Goal: Task Accomplishment & Management: Complete application form

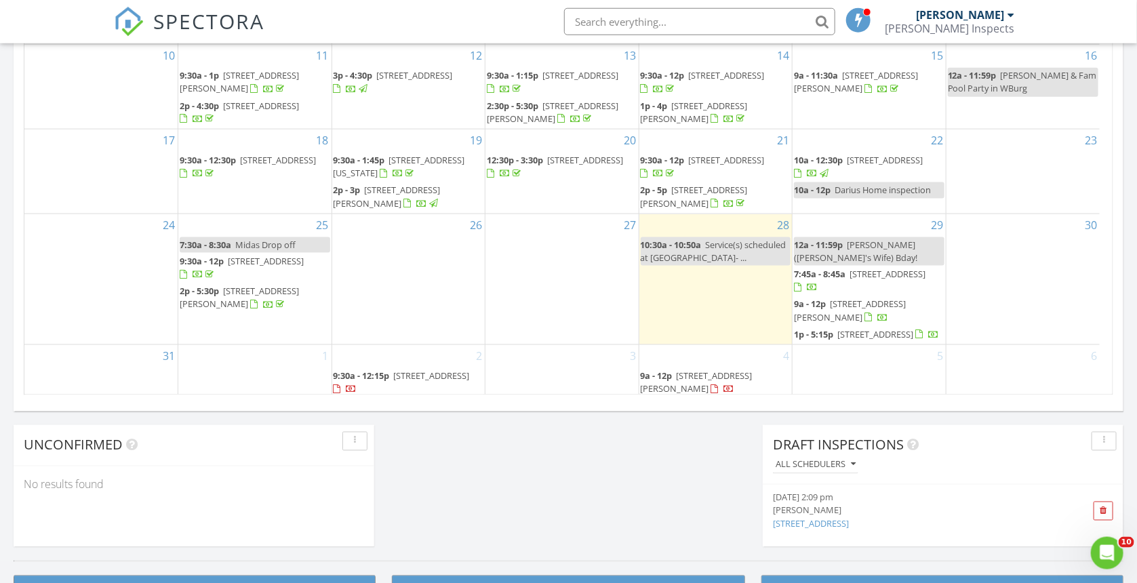
scroll to position [1247, 1151]
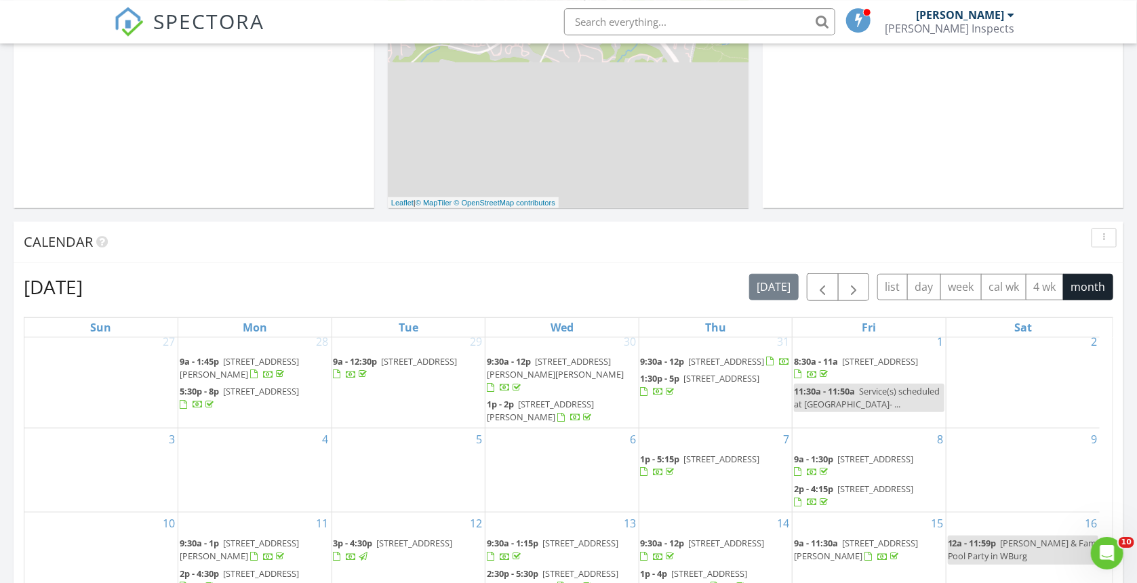
scroll to position [503, 0]
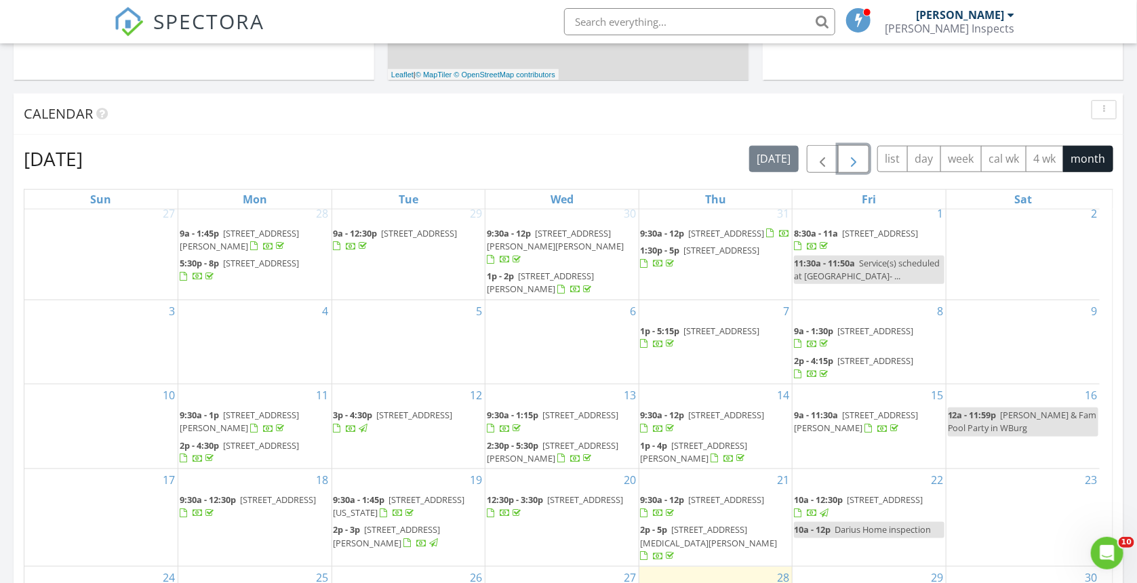
click at [854, 155] on span "button" at bounding box center [854, 159] width 16 height 16
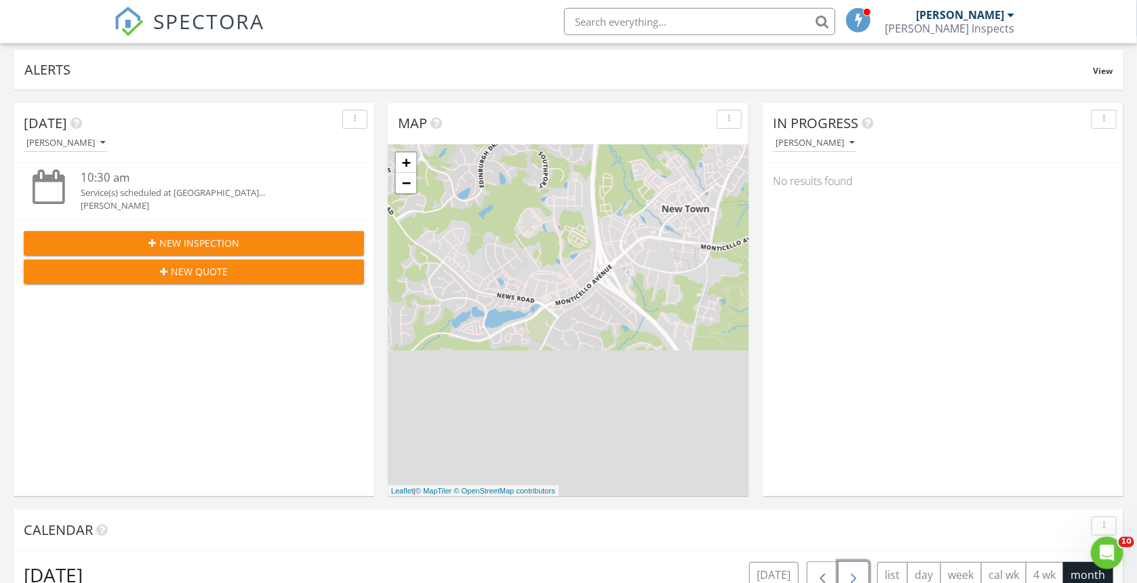
scroll to position [0, 0]
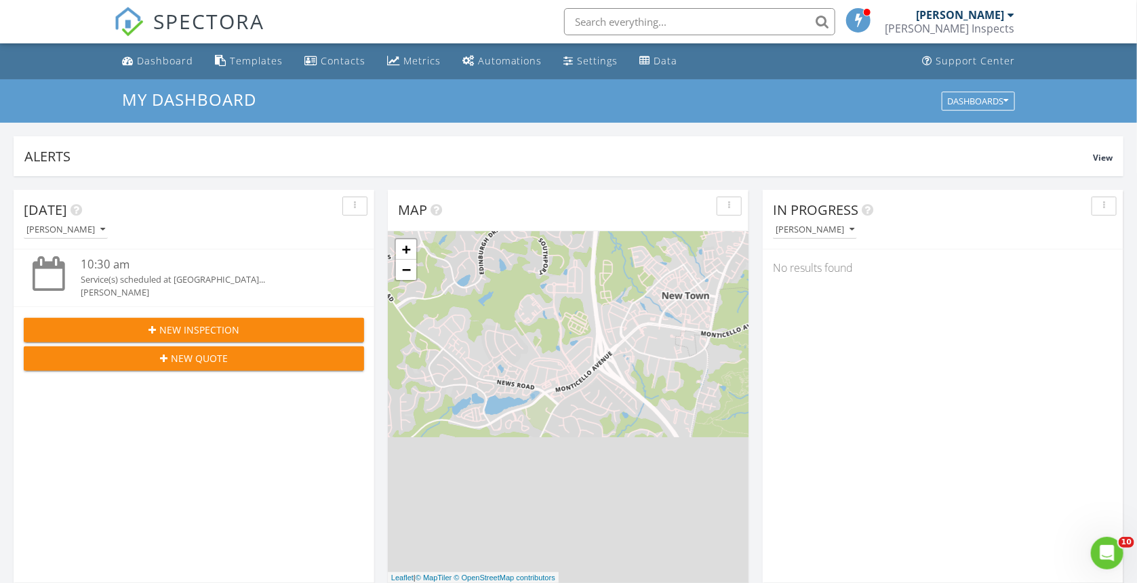
click at [273, 335] on div "New Inspection" at bounding box center [194, 330] width 319 height 14
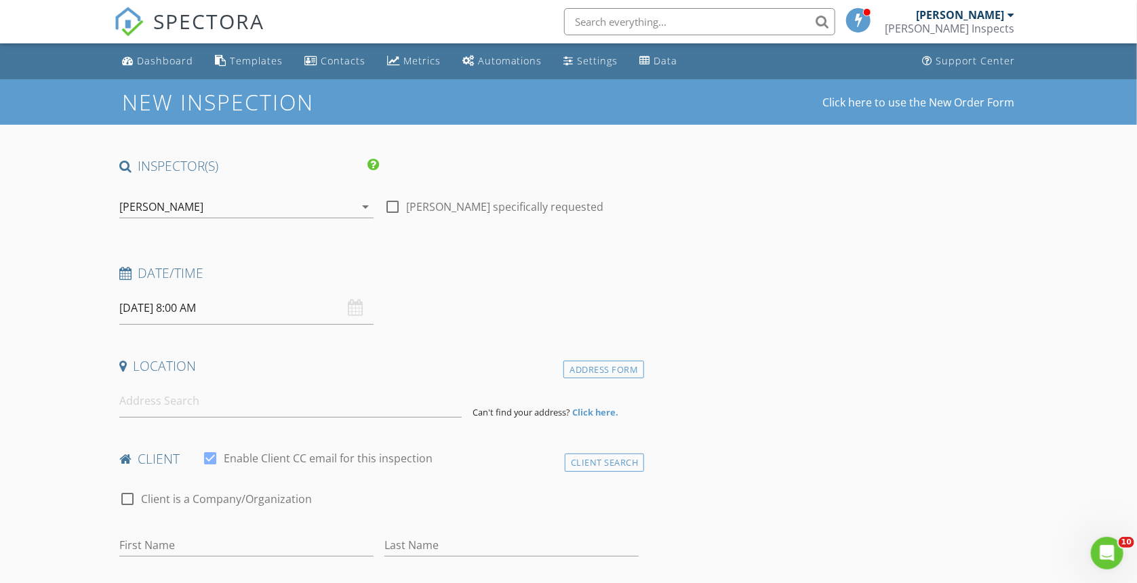
click at [298, 316] on input "08/29/2025 8:00 AM" at bounding box center [246, 308] width 254 height 33
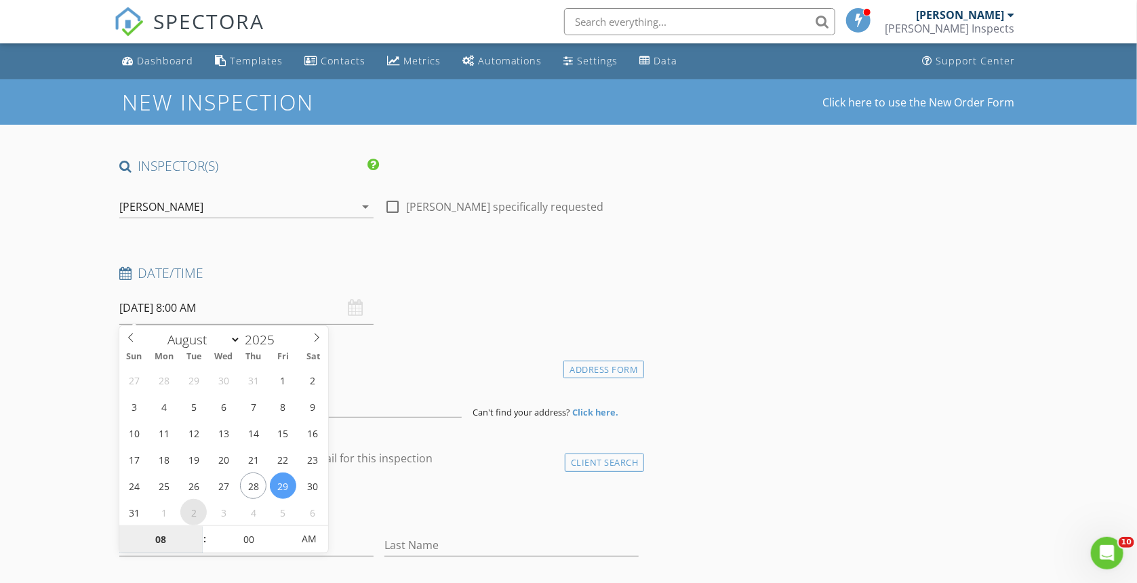
type input "09/02/2025 8:00 AM"
select select "8"
type input "09/02/2025 9:00 AM"
type input "09"
click at [200, 533] on span at bounding box center [197, 533] width 9 height 14
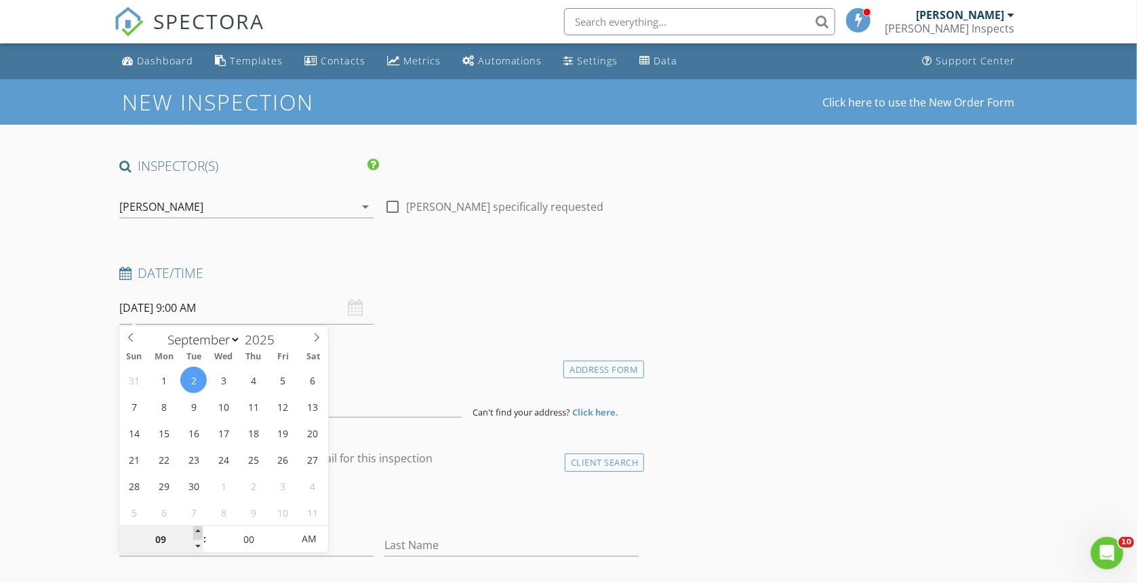
type input "09/02/2025 10:00 AM"
type input "10"
click at [200, 533] on span at bounding box center [197, 533] width 9 height 14
type input "09/02/2025 11:00 AM"
type input "11"
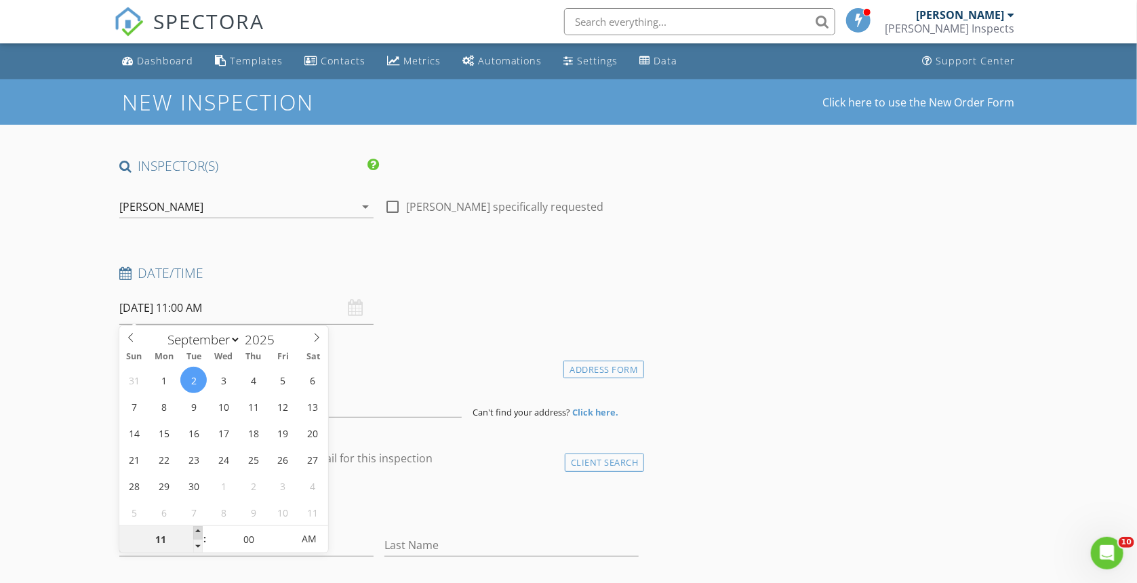
click at [200, 533] on span at bounding box center [197, 533] width 9 height 14
type input "09/02/2025 12:00 PM"
type input "12"
click at [199, 530] on span at bounding box center [197, 533] width 9 height 14
type input "09/02/2025 1:00 PM"
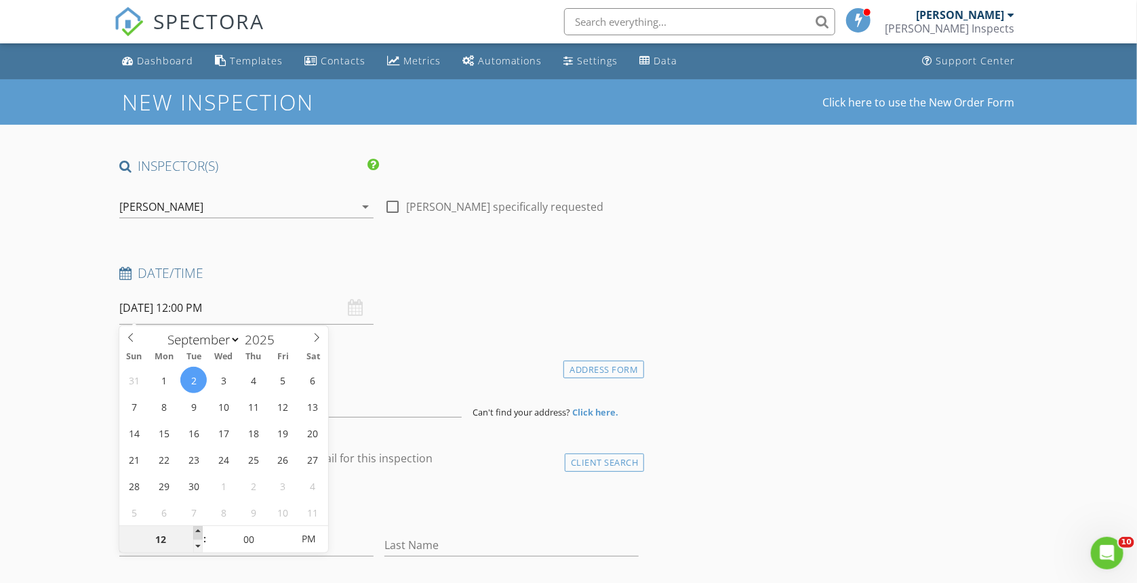
type input "01"
click at [199, 530] on span at bounding box center [197, 533] width 9 height 14
type input "09/02/2025 2:00 PM"
type input "02"
click at [199, 530] on span at bounding box center [197, 533] width 9 height 14
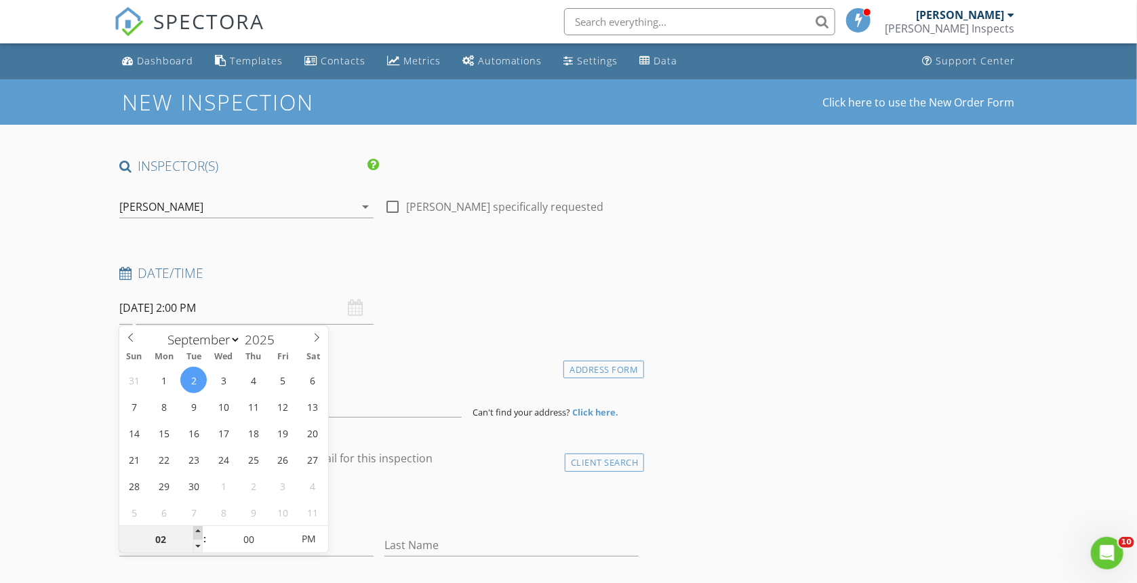
type input "09/02/2025 3:00 PM"
type input "03"
click at [199, 530] on span at bounding box center [197, 533] width 9 height 14
type input "[DATE] 4:00 PM"
type input "04"
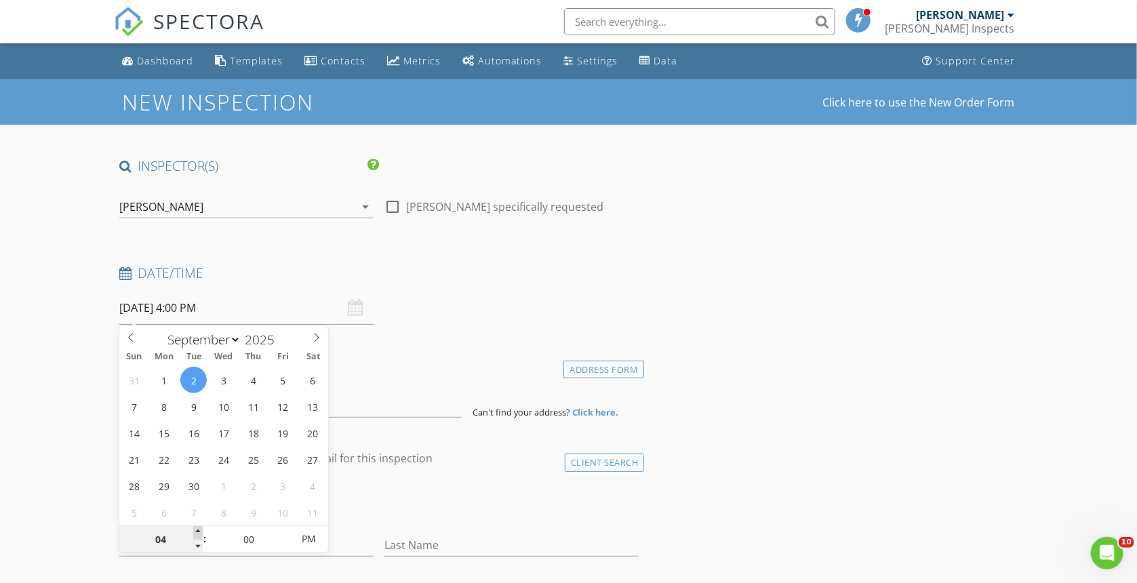
click at [199, 530] on span at bounding box center [197, 533] width 9 height 14
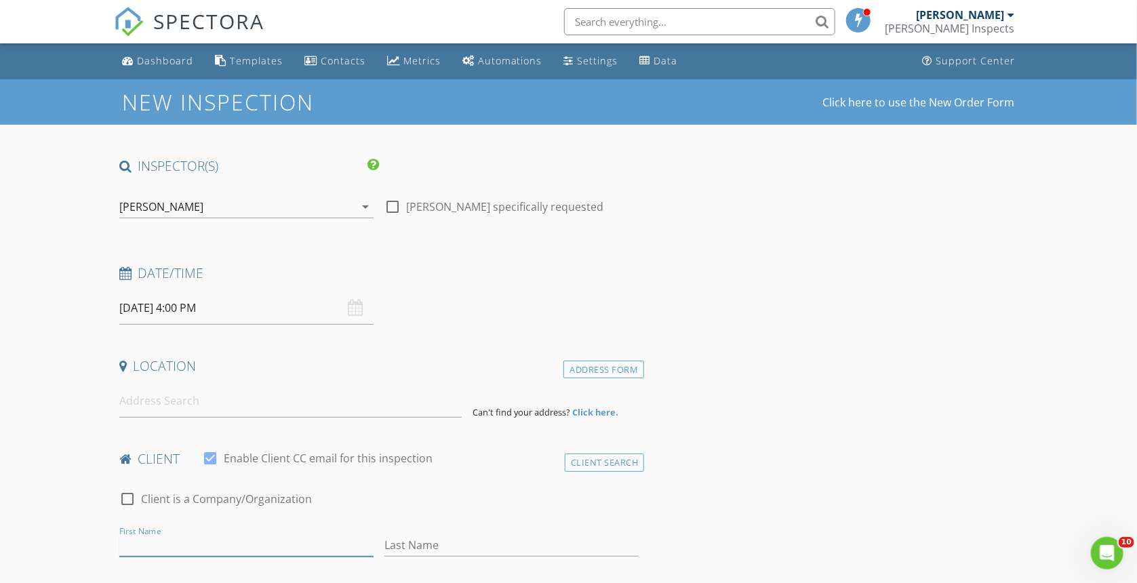
drag, startPoint x: 314, startPoint y: 549, endPoint x: 318, endPoint y: 524, distance: 24.8
click at [313, 548] on input "First Name" at bounding box center [246, 545] width 254 height 22
type input "[PERSON_NAME] & [PERSON_NAME]"
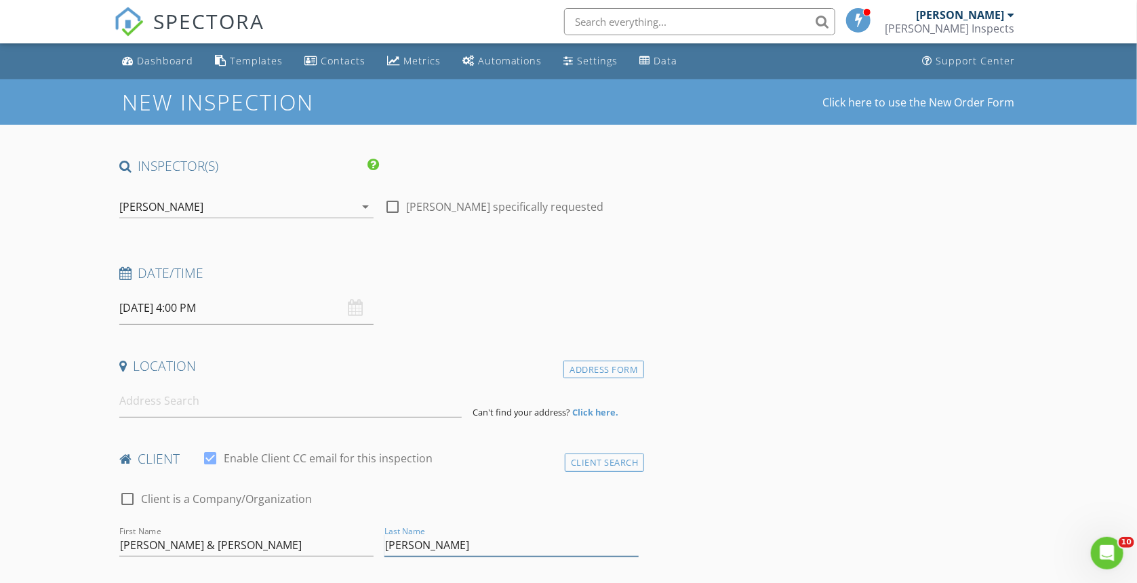
type input "[PERSON_NAME]"
click at [223, 406] on input at bounding box center [290, 401] width 343 height 33
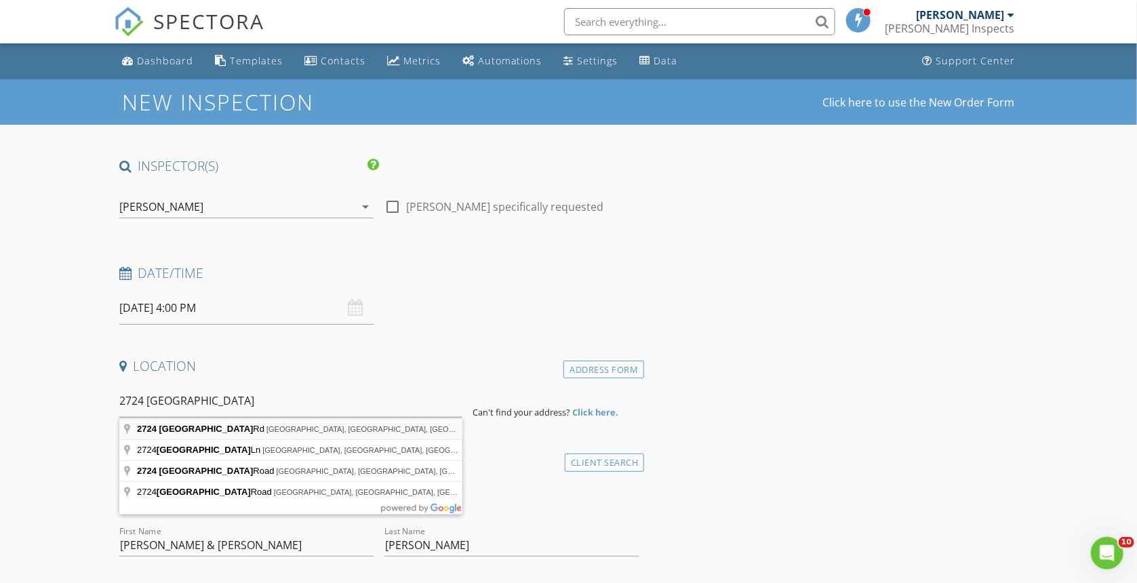
type input "2724 Swineford Rd, Richmond, VA, USA"
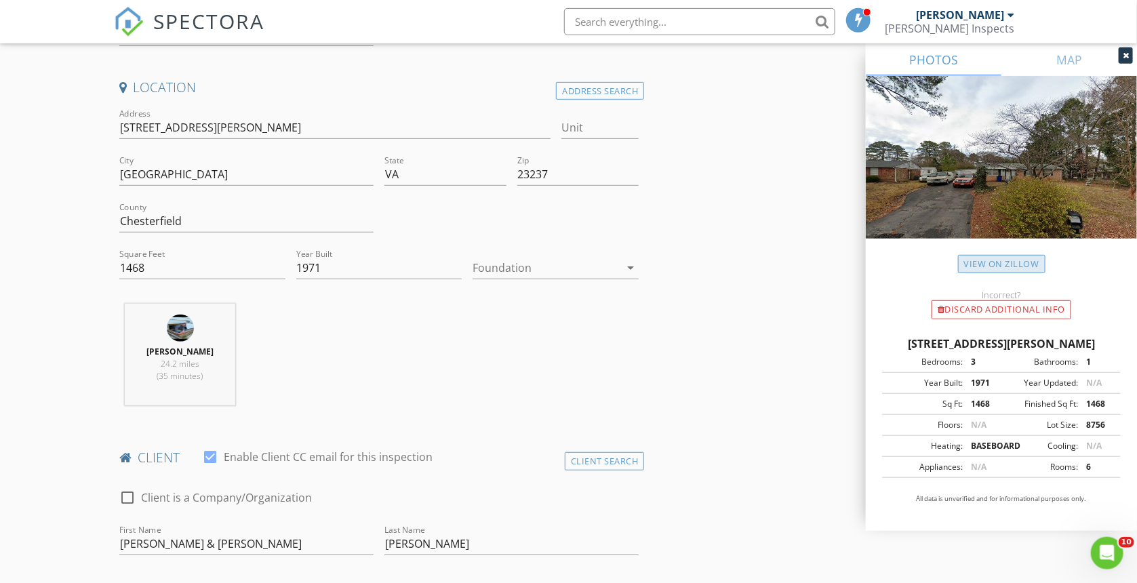
scroll to position [503, 0]
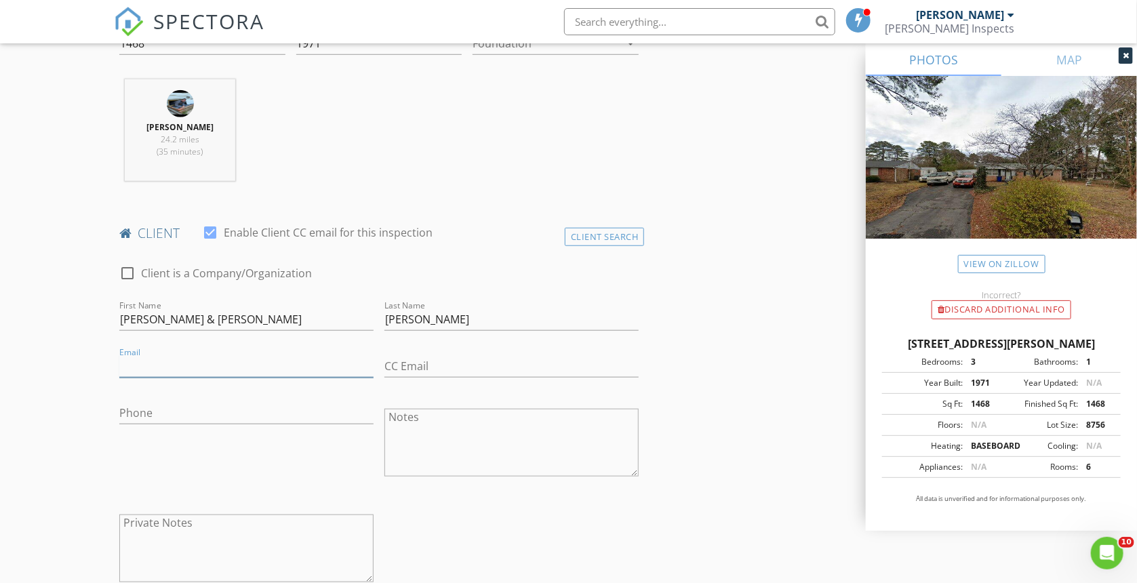
click at [236, 367] on input "Email" at bounding box center [246, 366] width 254 height 22
type input "[EMAIL_ADDRESS][PERSON_NAME][DOMAIN_NAME]"
click at [224, 406] on input "Phone" at bounding box center [246, 413] width 254 height 22
type input "[PHONE_NUMBER]"
drag, startPoint x: 472, startPoint y: 492, endPoint x: 468, endPoint y: 479, distance: 13.5
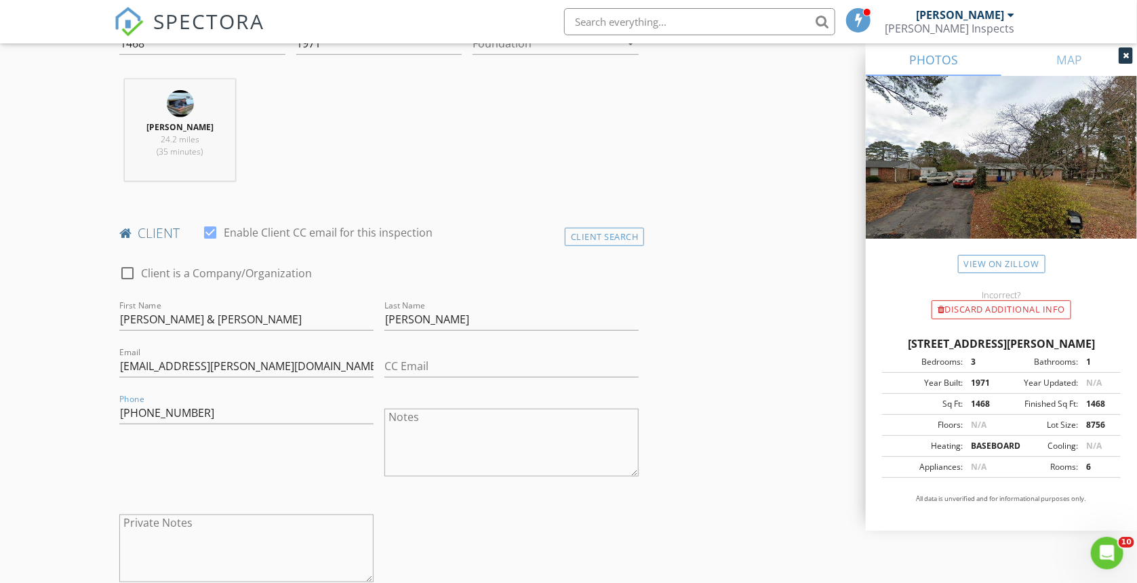
click at [472, 491] on div at bounding box center [512, 493] width 254 height 8
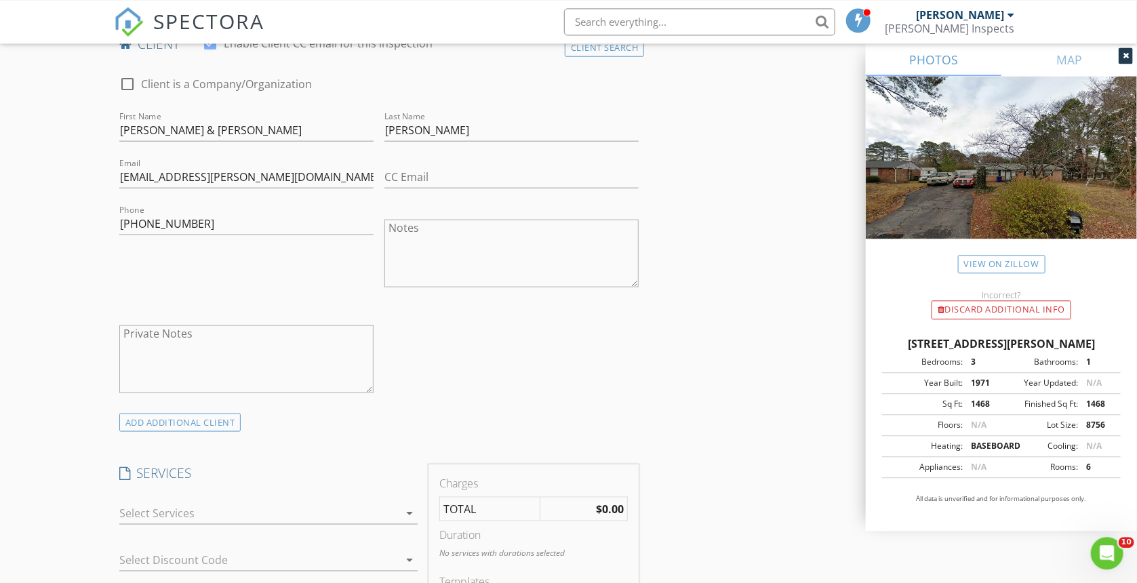
scroll to position [863, 0]
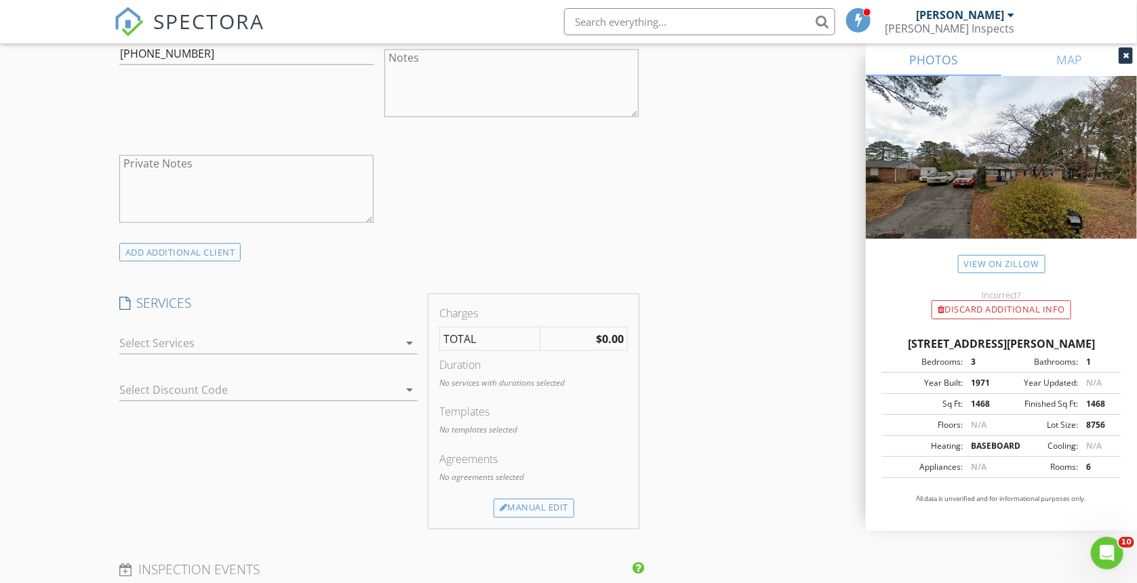
click at [286, 348] on div at bounding box center [259, 343] width 280 height 22
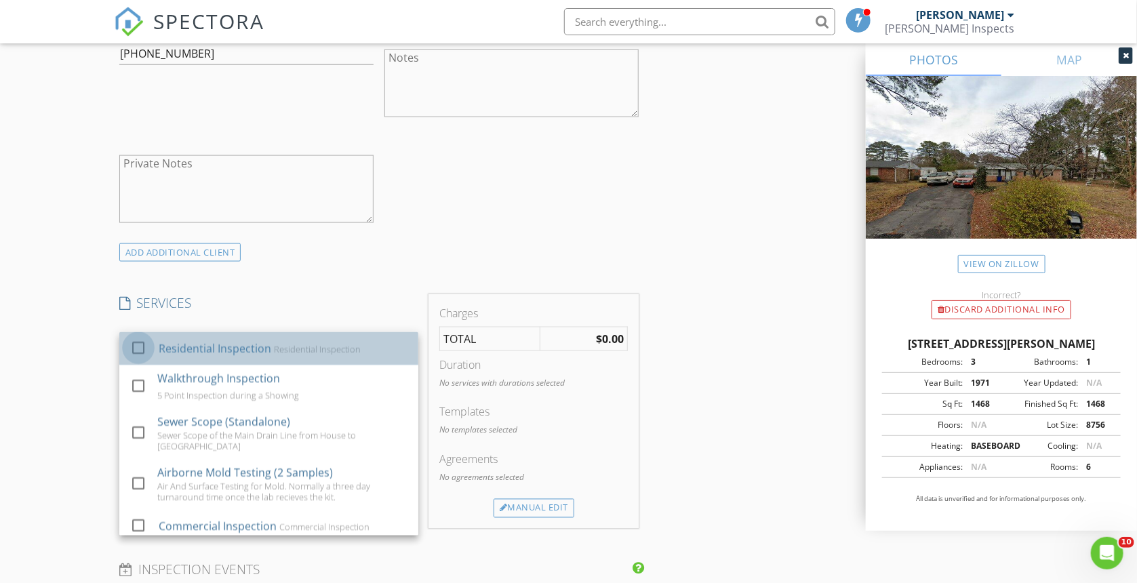
click at [140, 349] on div at bounding box center [138, 347] width 23 height 23
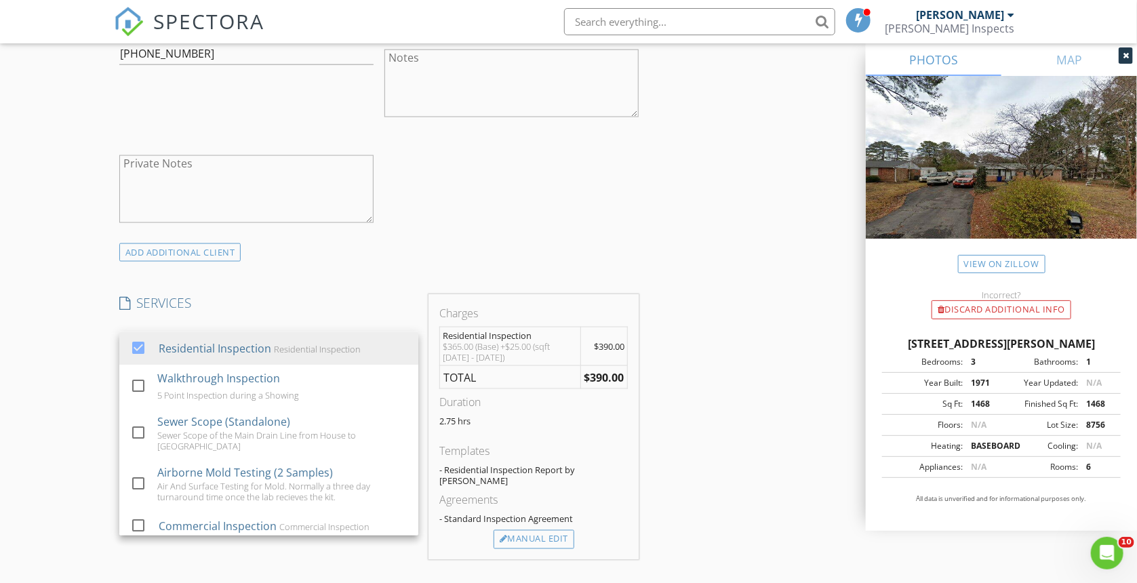
click at [747, 374] on div "INSPECTOR(S) check_box Chris dePolo PRIMARY Chris dePolo arrow_drop_down check_…" at bounding box center [569, 422] width 910 height 2255
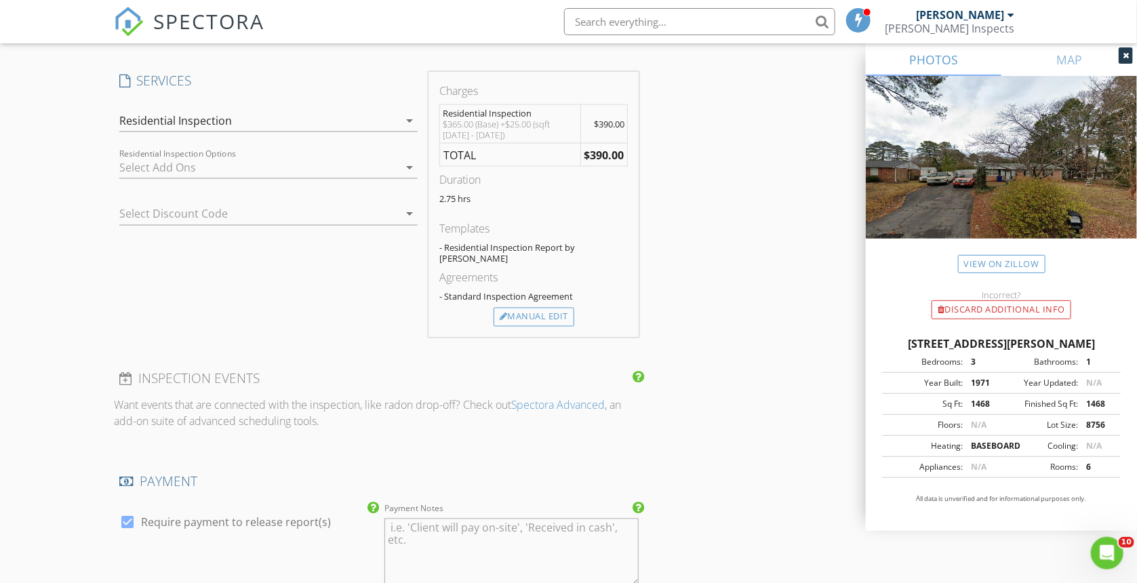
scroll to position [1078, 0]
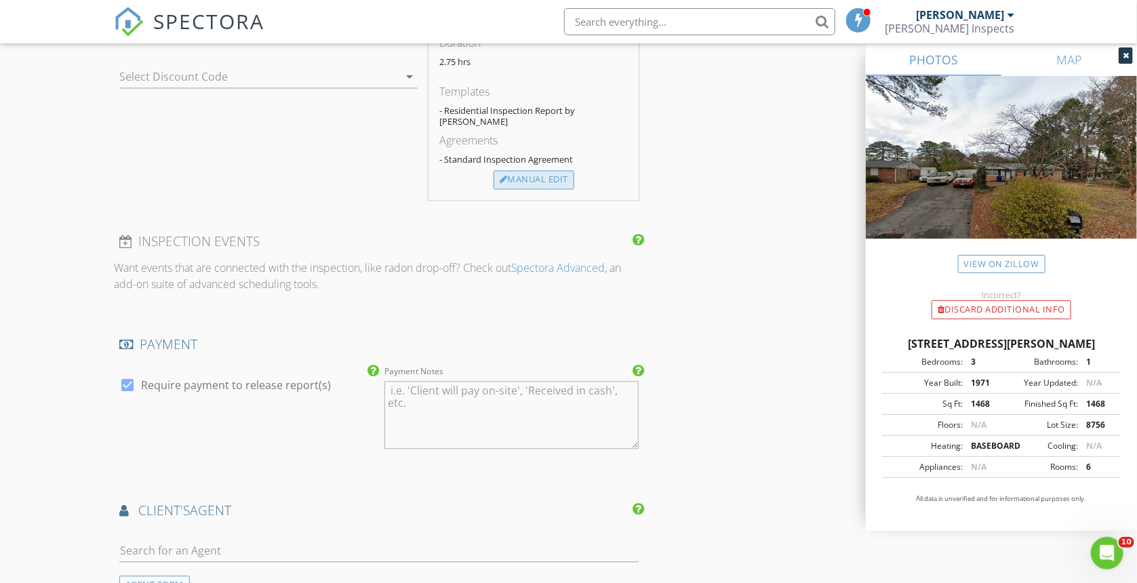
click at [535, 182] on div "Manual Edit" at bounding box center [534, 180] width 81 height 19
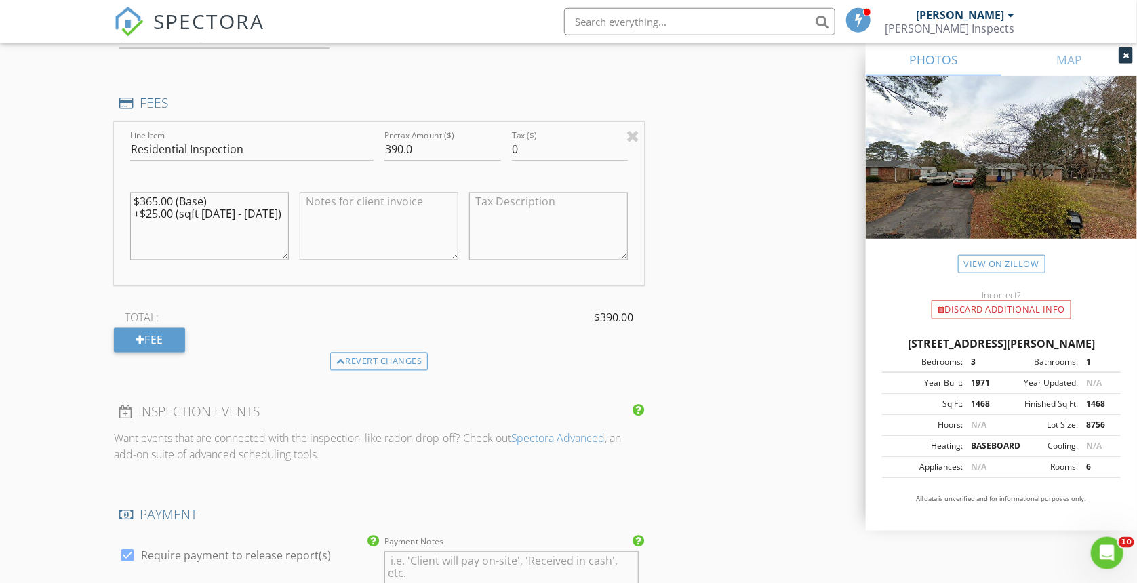
scroll to position [1131, 0]
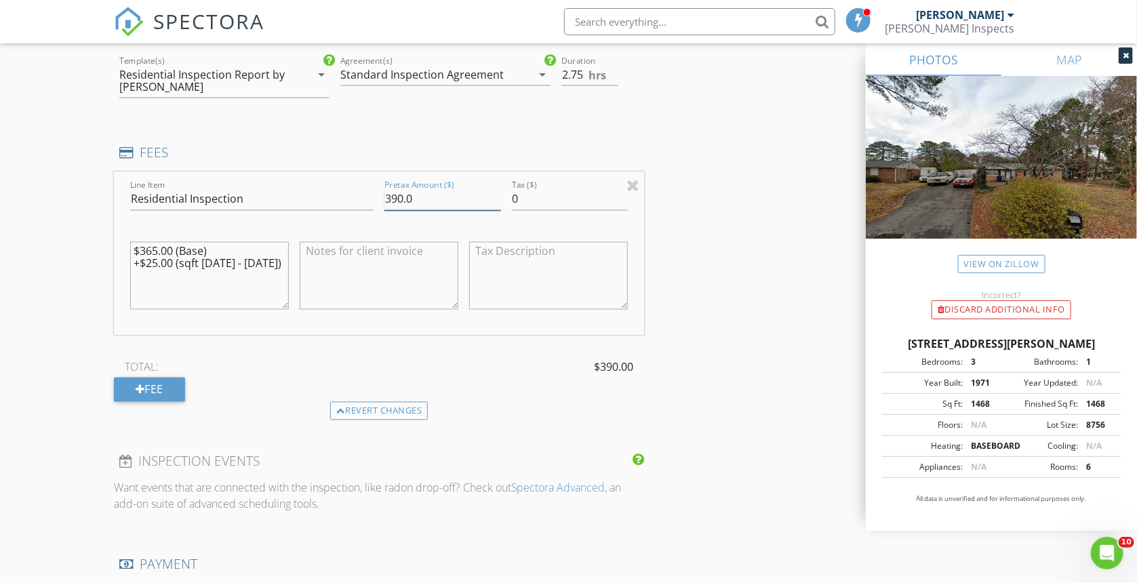
drag, startPoint x: 401, startPoint y: 196, endPoint x: 379, endPoint y: 198, distance: 22.5
click at [385, 198] on input "390.0" at bounding box center [443, 200] width 117 height 22
type input "400.0"
click at [372, 265] on textarea at bounding box center [379, 276] width 159 height 68
type textarea "Home Inspection on Slab"
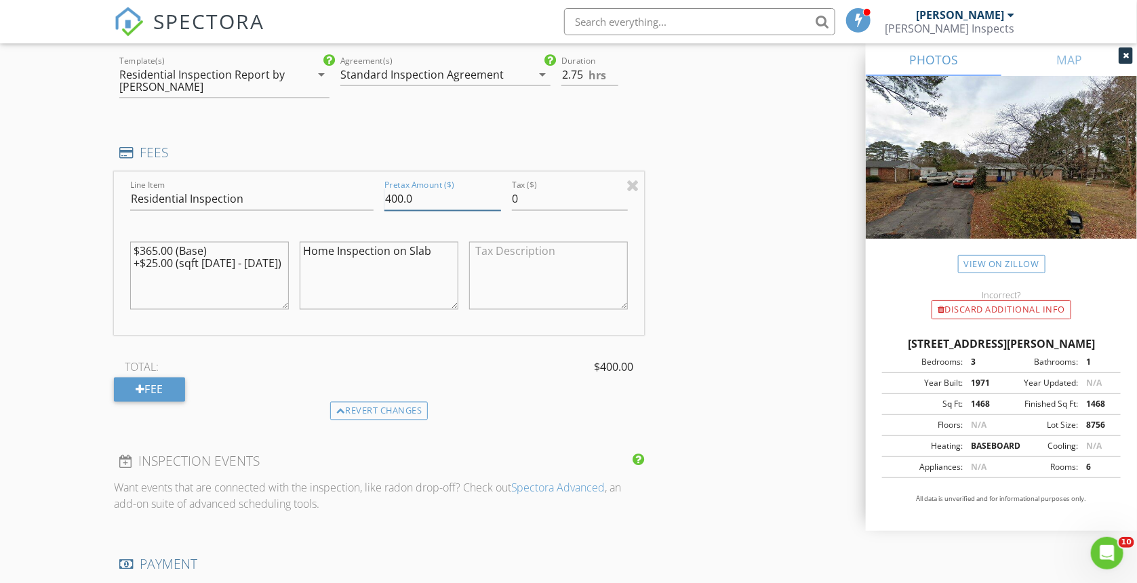
drag, startPoint x: 403, startPoint y: 196, endPoint x: 392, endPoint y: 195, distance: 10.9
click at [392, 195] on input "400.0" at bounding box center [443, 200] width 117 height 22
click at [762, 275] on div "INSPECTOR(S) check_box Chris dePolo PRIMARY Chris dePolo arrow_drop_down check_…" at bounding box center [569, 218] width 910 height 2384
click at [401, 412] on div "Revert changes" at bounding box center [379, 411] width 98 height 19
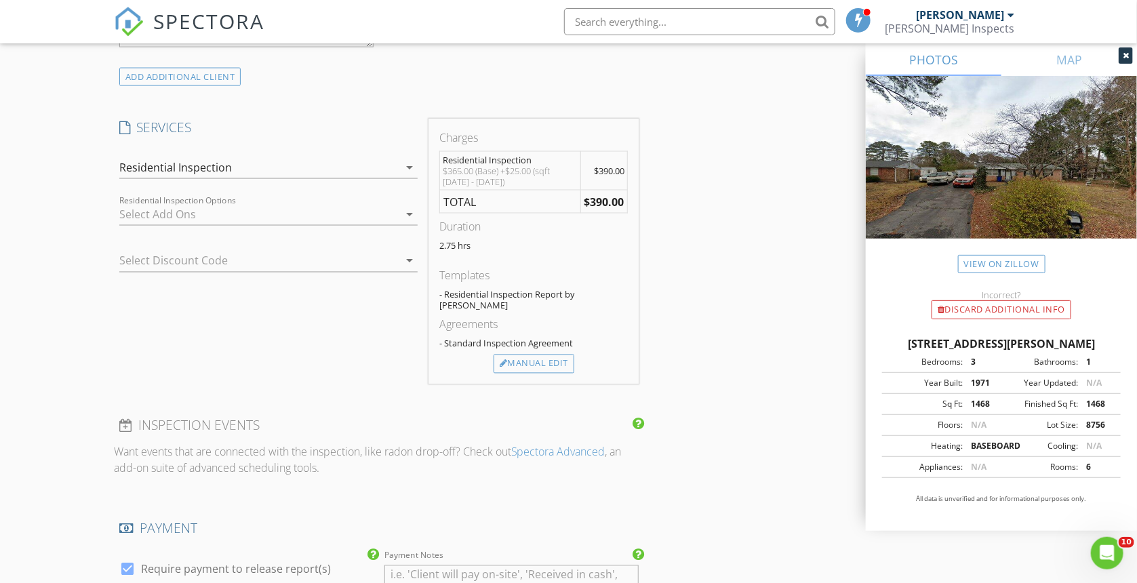
scroll to position [1020, 0]
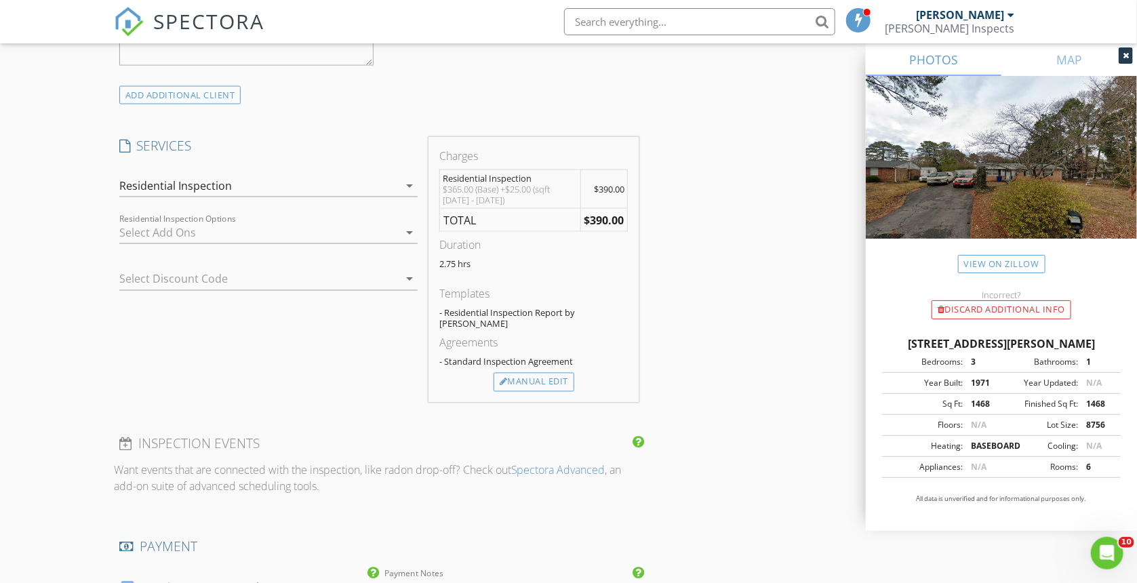
click at [347, 231] on div at bounding box center [259, 233] width 280 height 22
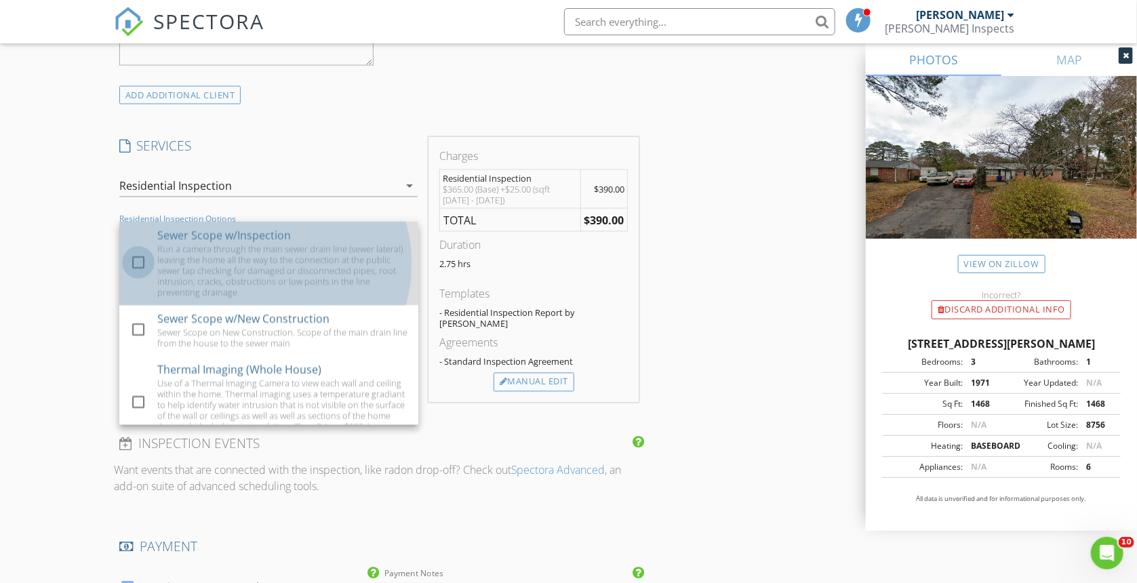
click at [136, 264] on div at bounding box center [138, 262] width 23 height 23
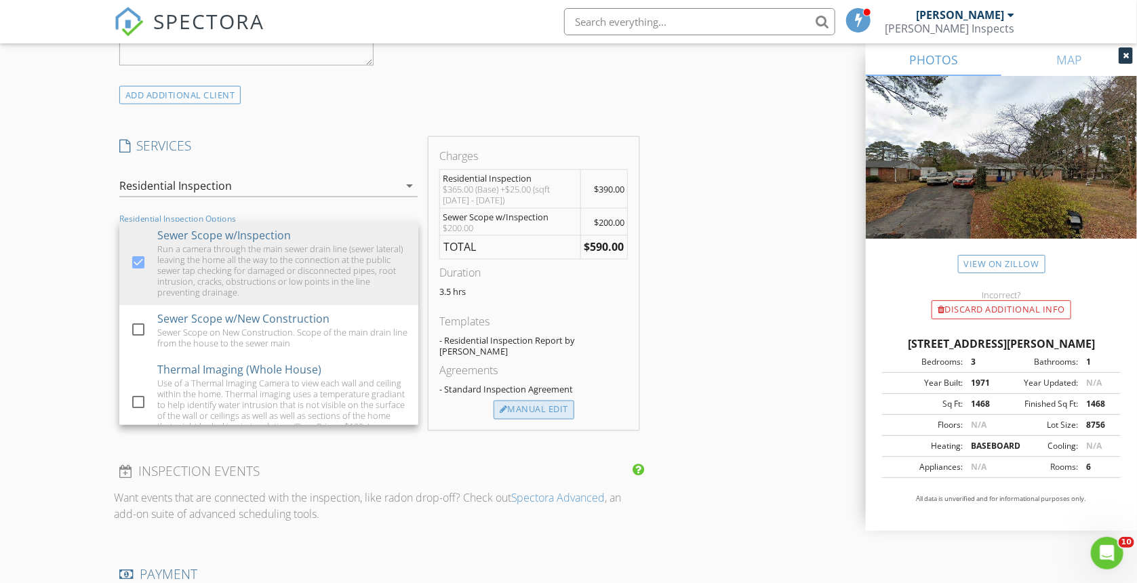
click at [555, 408] on div "Manual Edit" at bounding box center [534, 410] width 81 height 19
type input "390.0"
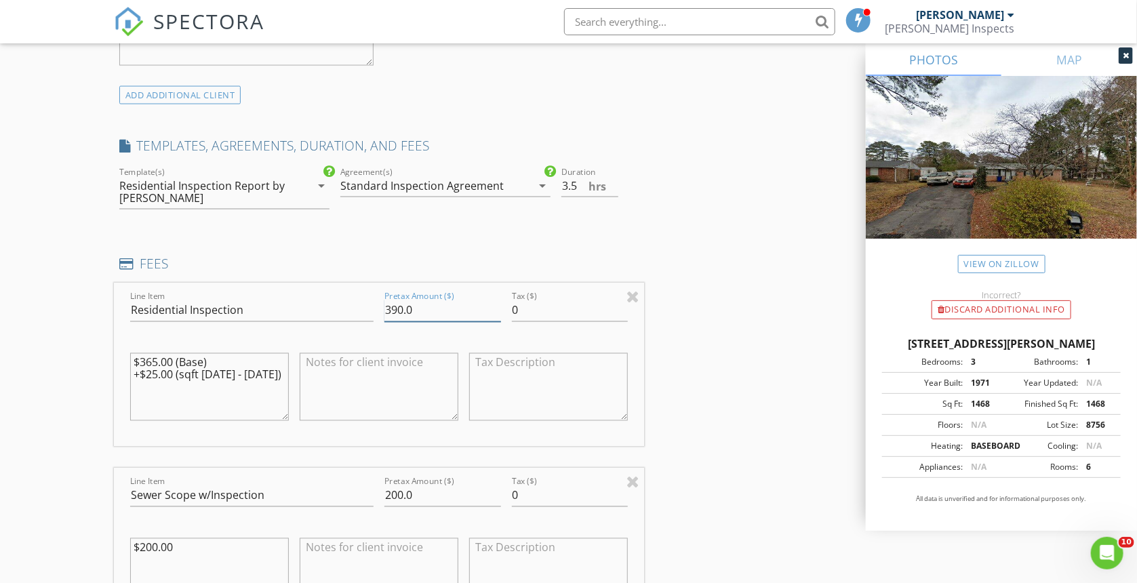
click at [397, 306] on input "390.0" at bounding box center [443, 311] width 117 height 22
type input "395.0"
click at [420, 371] on textarea at bounding box center [379, 387] width 159 height 68
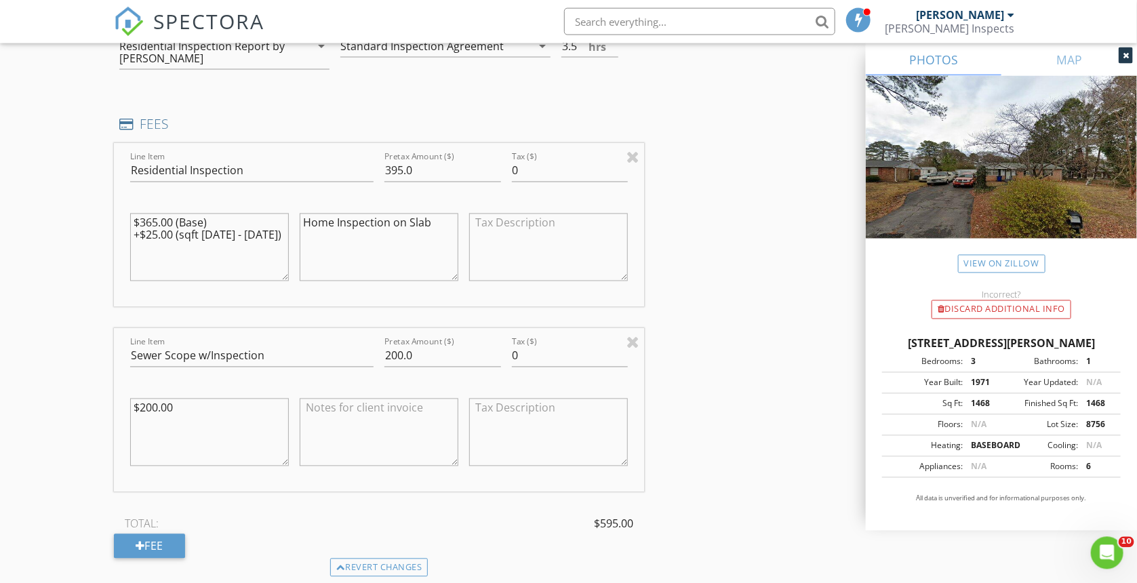
scroll to position [1164, 0]
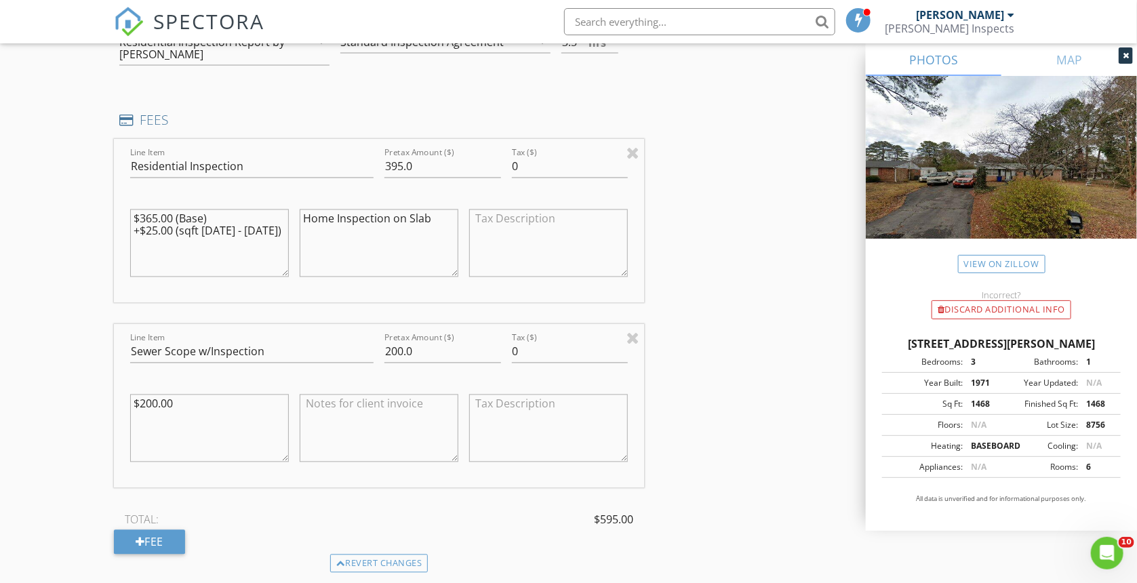
type textarea "Home Inspection on Slab"
click at [348, 417] on textarea at bounding box center [379, 429] width 159 height 68
type textarea "Sewer Scope"
click at [745, 475] on div "INSPECTOR(S) check_box Chris dePolo PRIMARY Chris dePolo arrow_drop_down check_…" at bounding box center [569, 278] width 910 height 2569
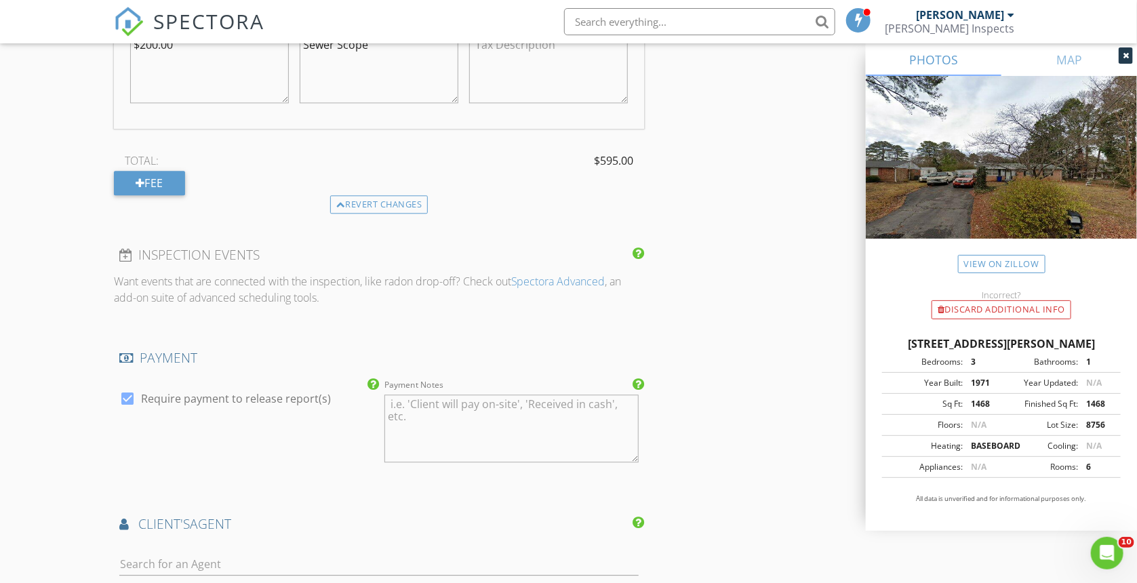
scroll to position [1811, 0]
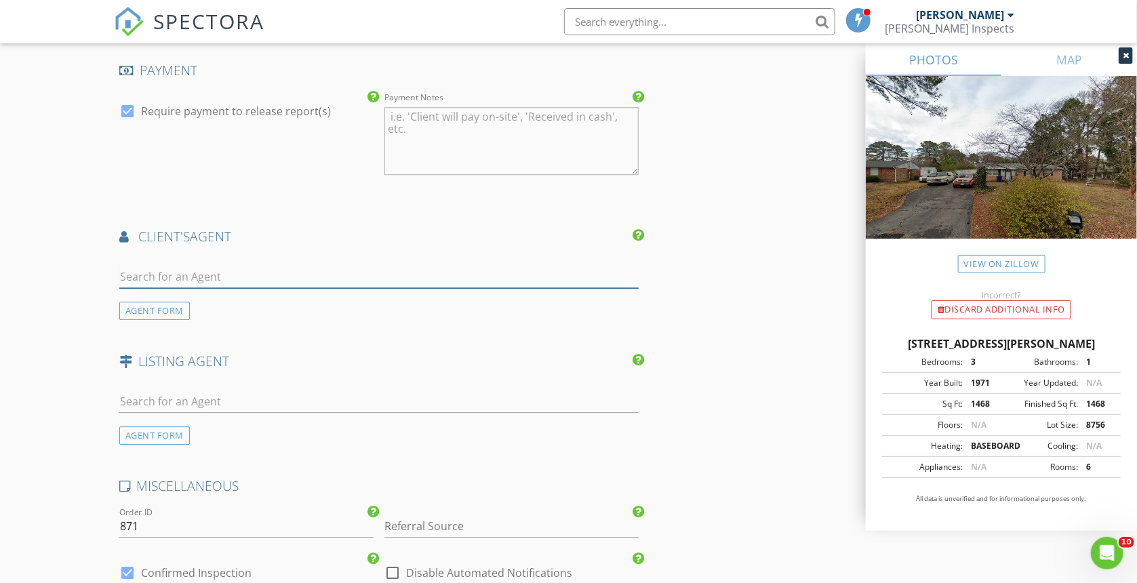
click at [350, 284] on input "text" at bounding box center [379, 277] width 520 height 22
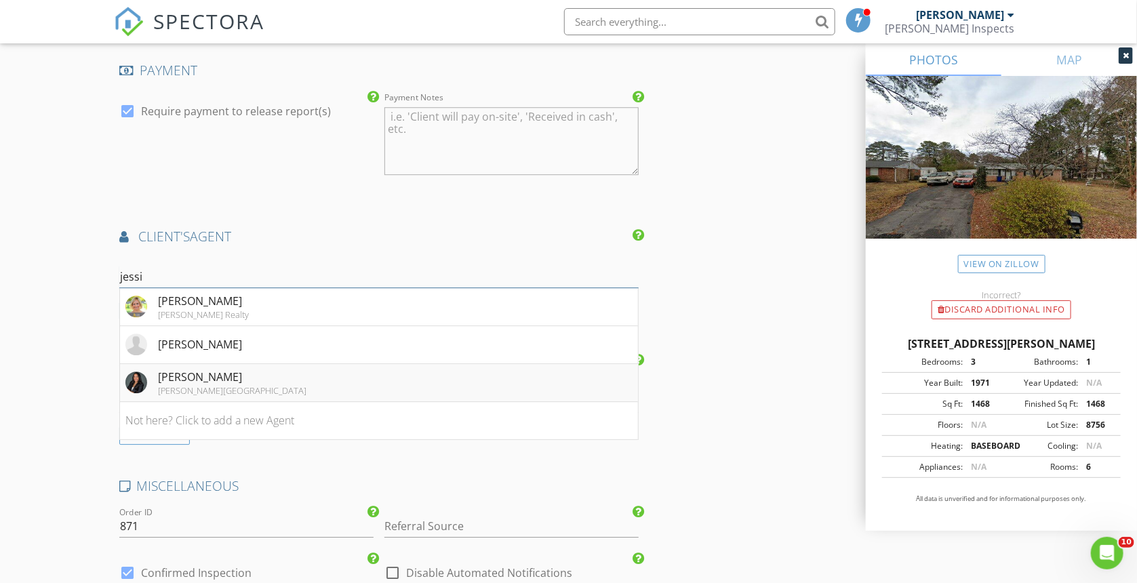
type input "jessi"
click at [311, 387] on li "Jessica Paz Keller Williams - Richmond West" at bounding box center [379, 383] width 519 height 38
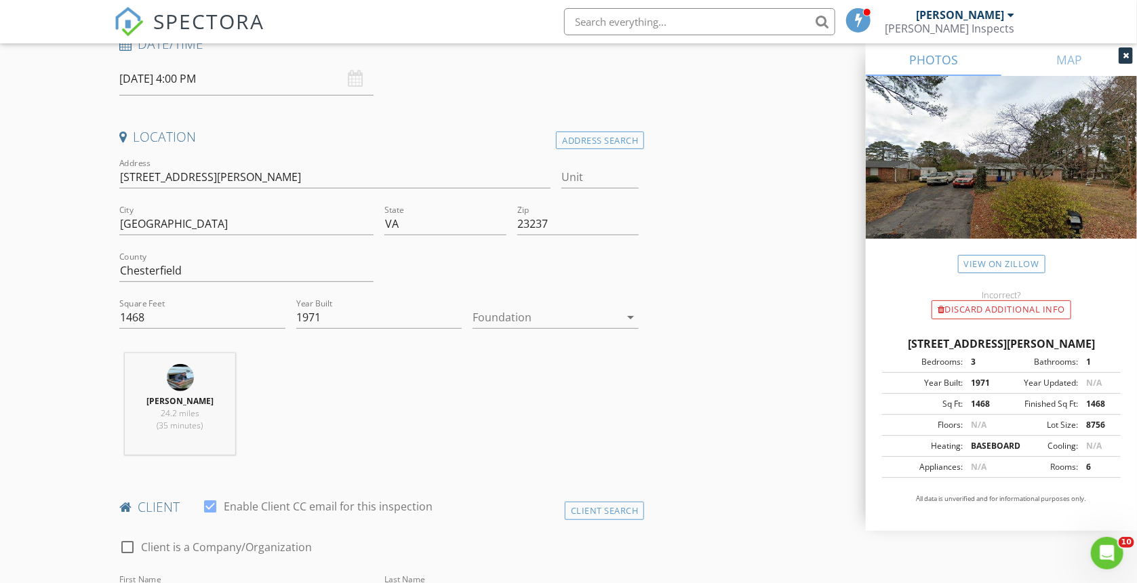
scroll to position [0, 0]
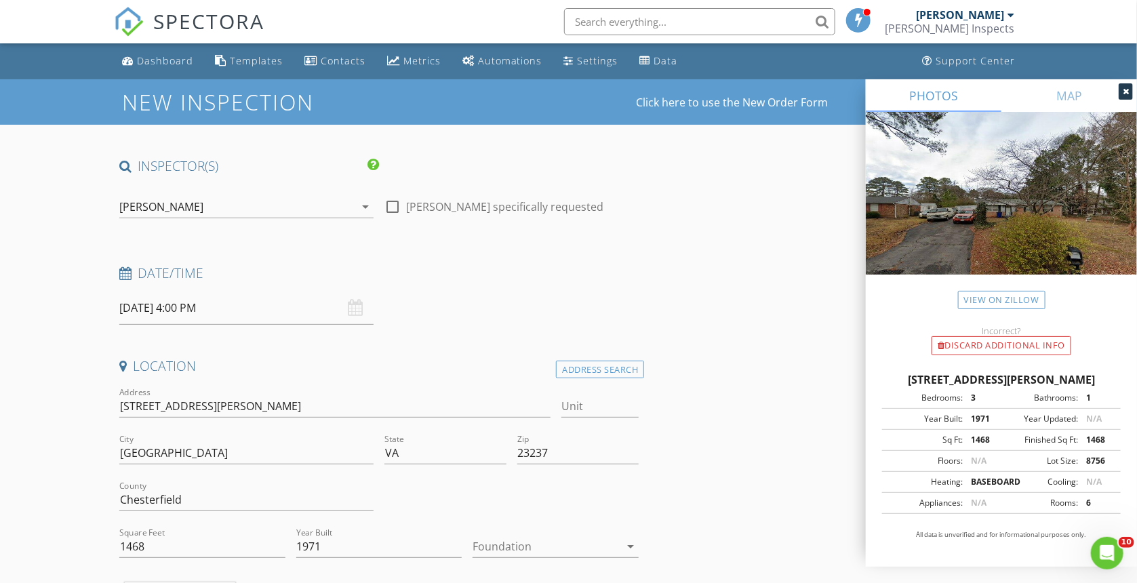
click at [245, 306] on input "[DATE] 4:00 PM" at bounding box center [246, 308] width 254 height 33
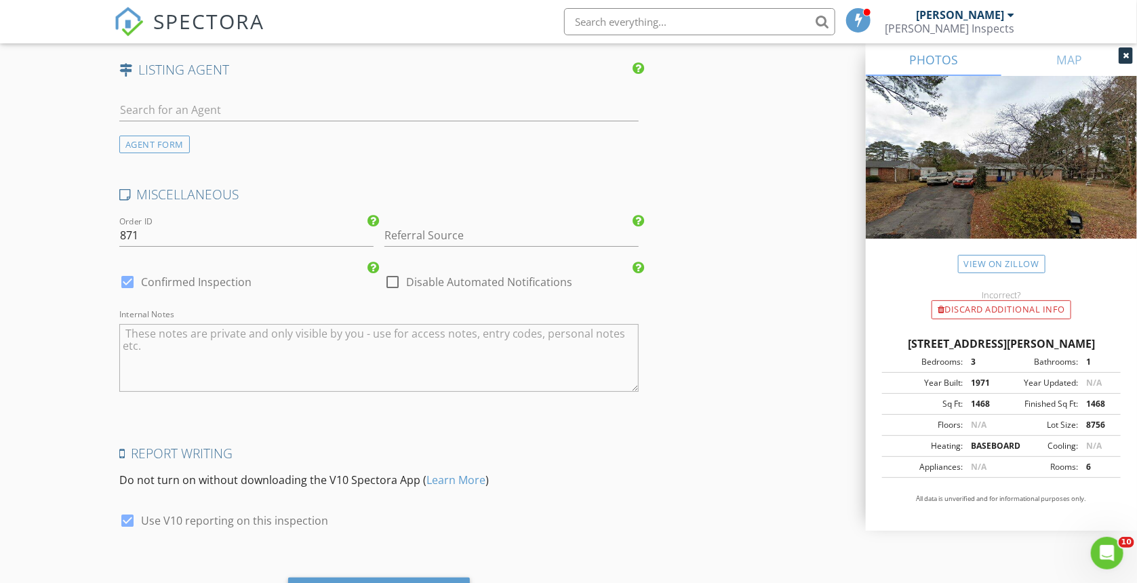
scroll to position [2483, 0]
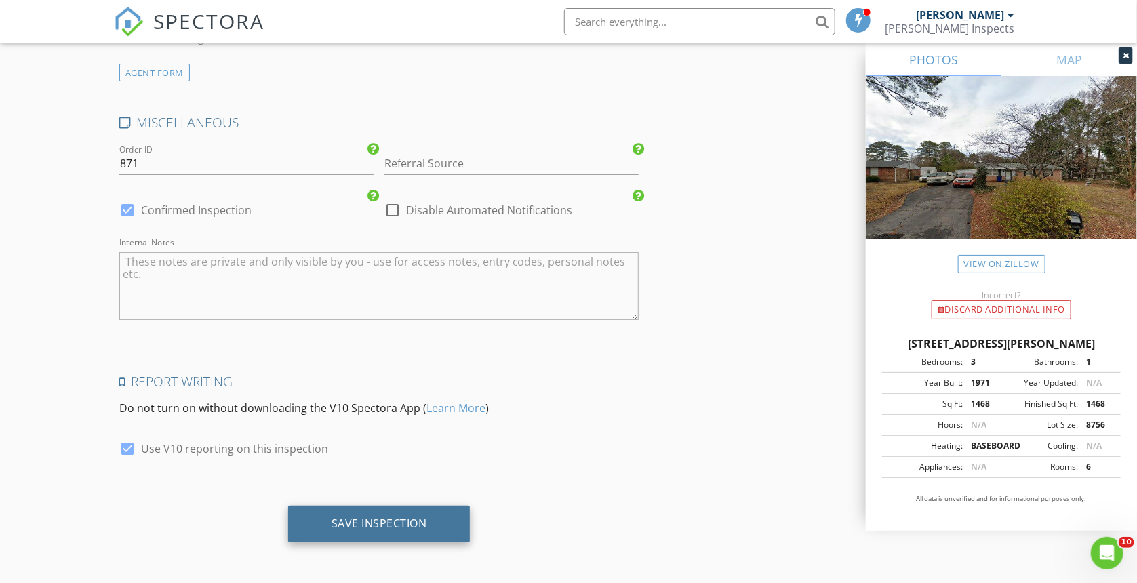
click at [412, 521] on div "Save Inspection" at bounding box center [380, 524] width 96 height 14
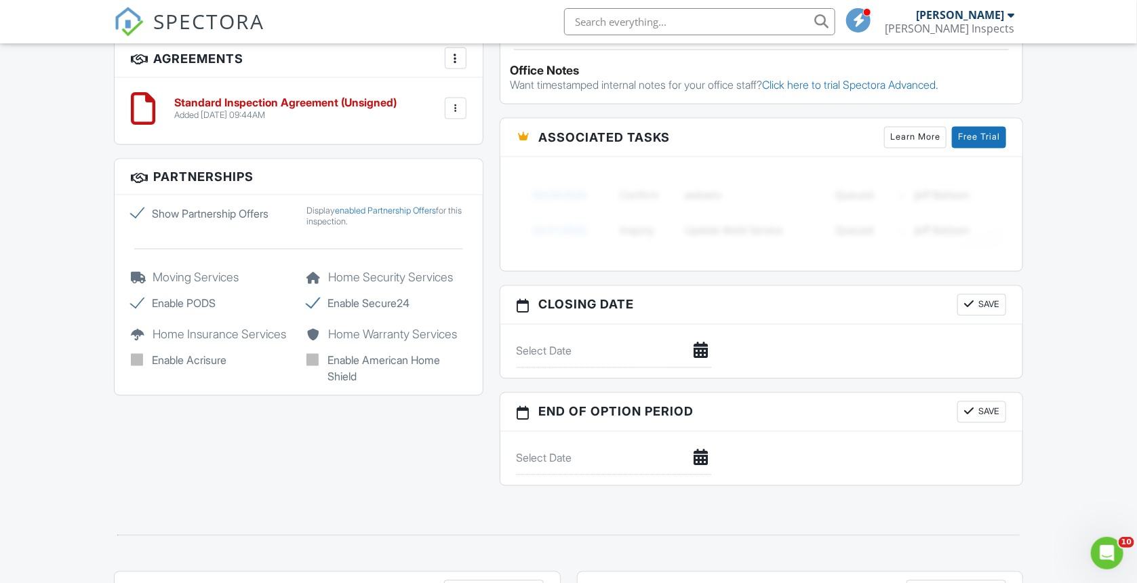
scroll to position [1236, 0]
